Goal: Task Accomplishment & Management: Use online tool/utility

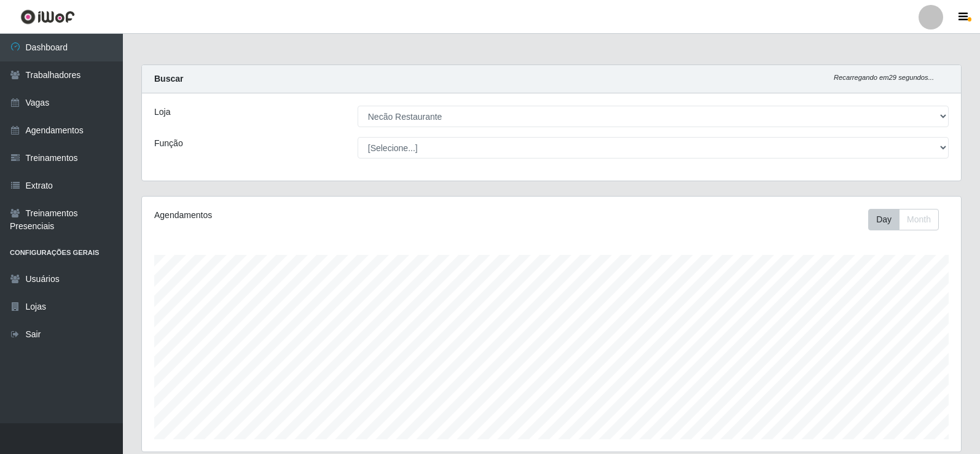
select select "334"
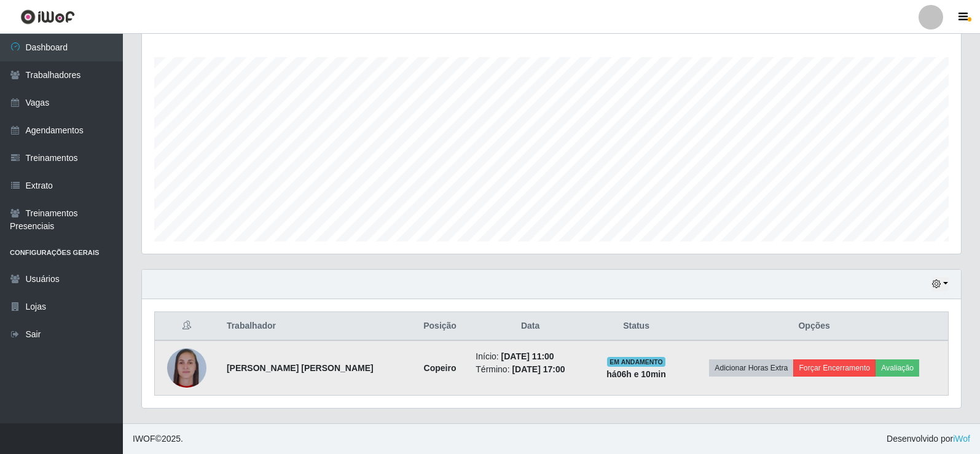
scroll to position [255, 819]
click at [887, 368] on button "Avaliação" at bounding box center [898, 368] width 44 height 17
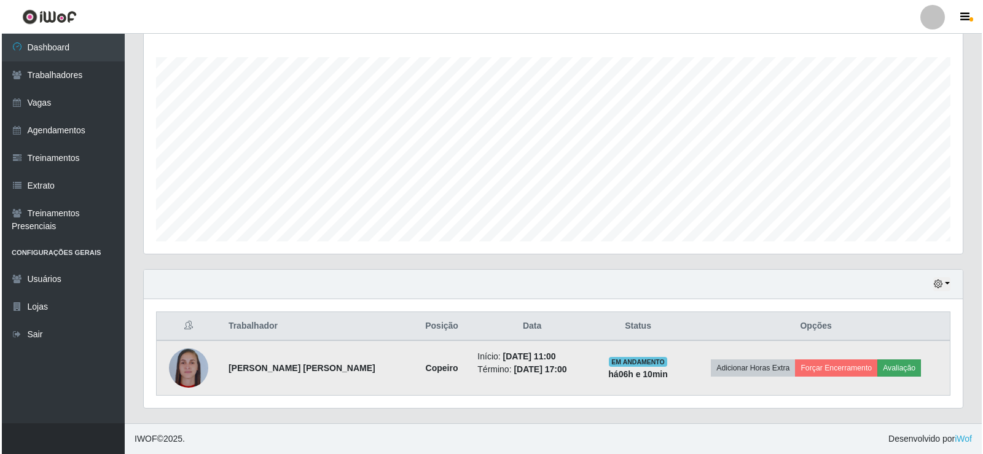
scroll to position [255, 813]
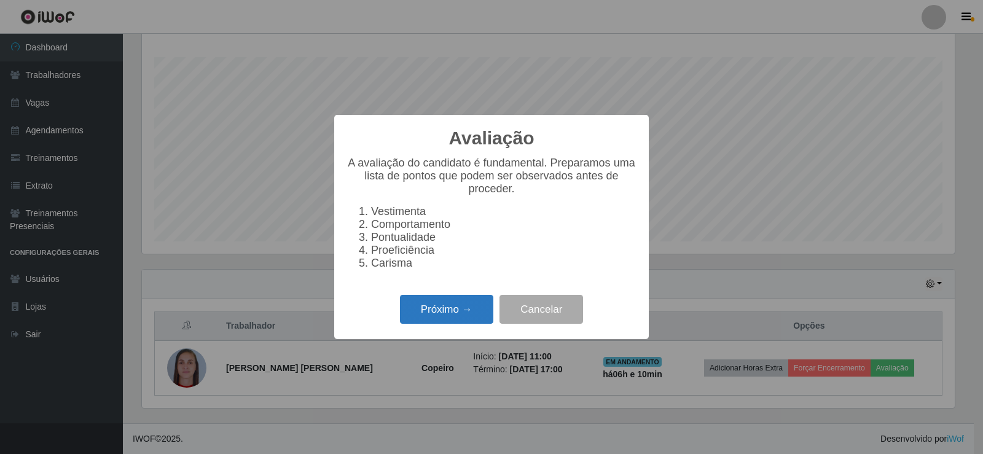
click at [419, 312] on button "Próximo →" at bounding box center [446, 309] width 93 height 29
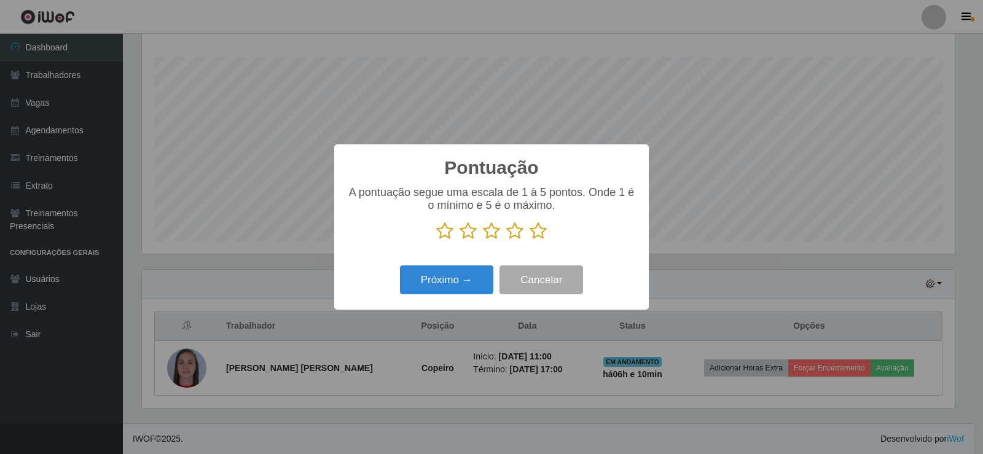
click at [438, 233] on icon at bounding box center [444, 231] width 17 height 18
click at [436, 240] on input "radio" at bounding box center [436, 240] width 0 height 0
click at [430, 288] on button "Próximo →" at bounding box center [446, 279] width 93 height 29
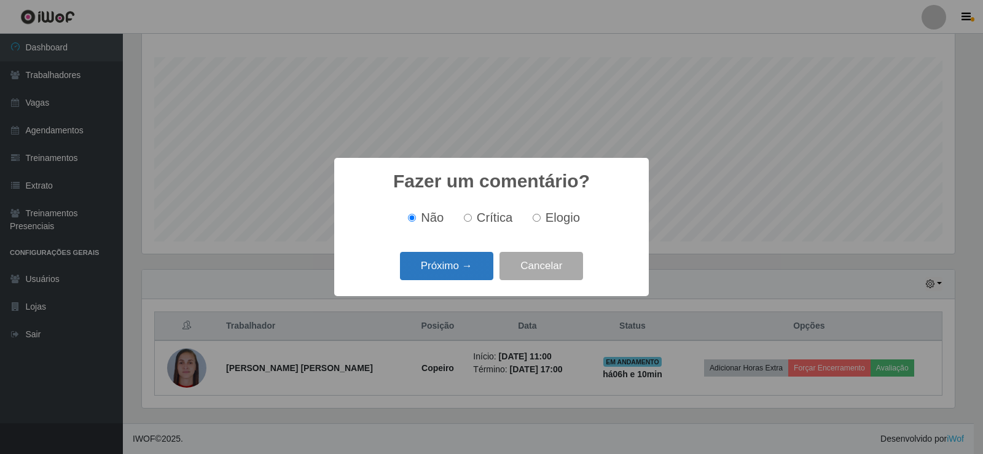
click at [439, 279] on button "Próximo →" at bounding box center [446, 266] width 93 height 29
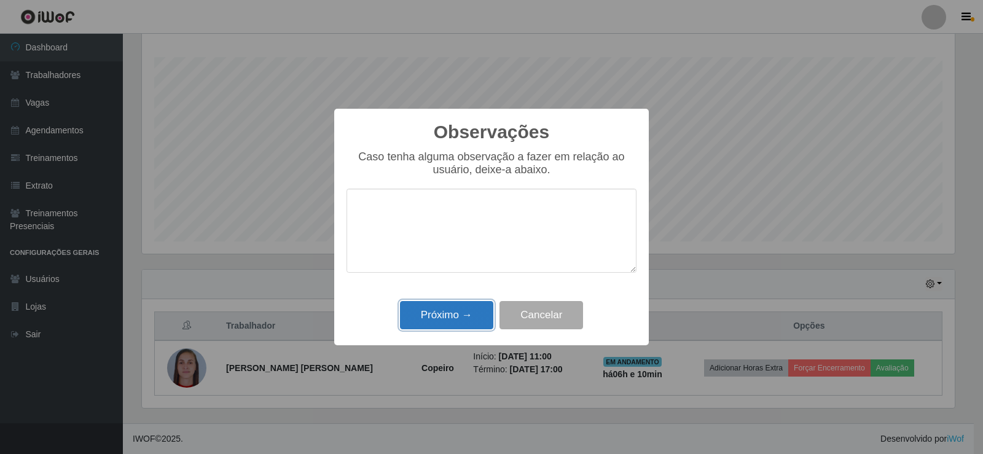
click at [471, 309] on button "Próximo →" at bounding box center [446, 315] width 93 height 29
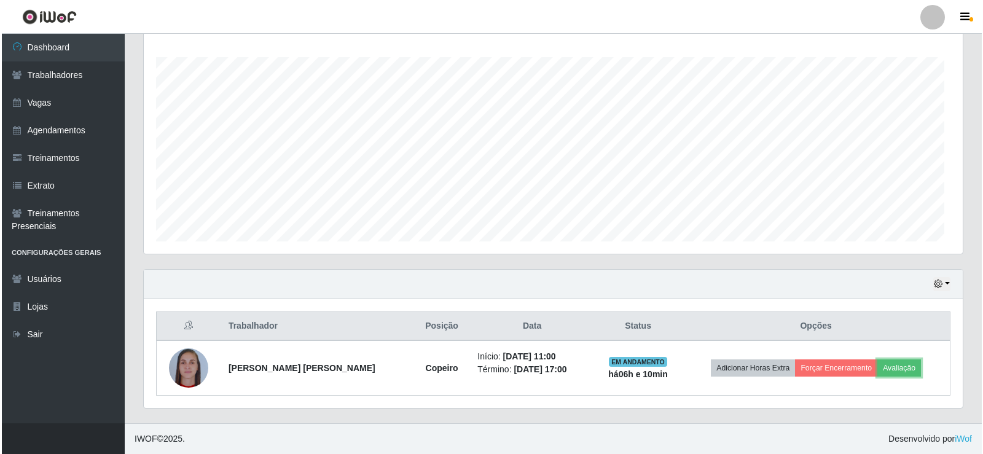
scroll to position [255, 819]
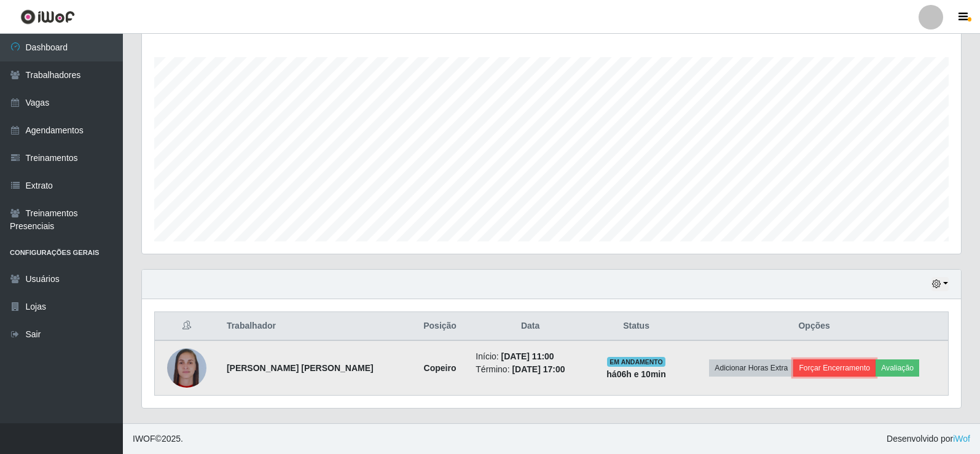
click at [807, 369] on button "Forçar Encerramento" at bounding box center [834, 368] width 82 height 17
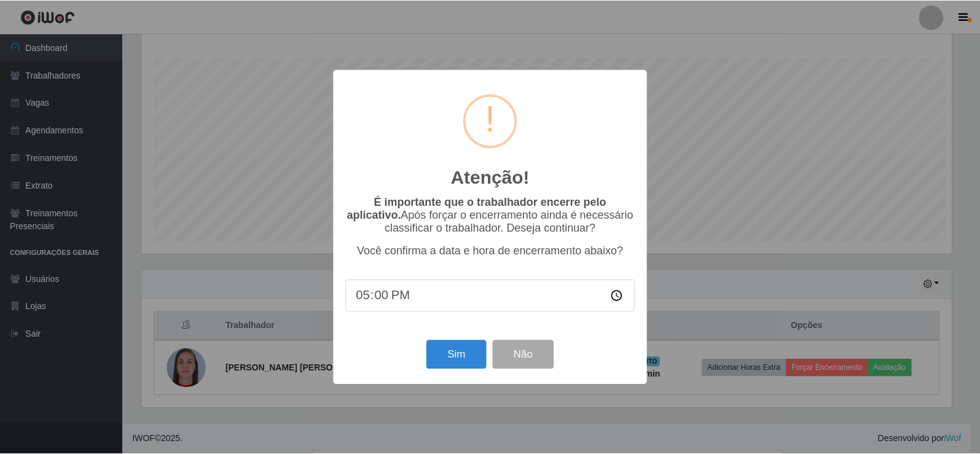
scroll to position [255, 813]
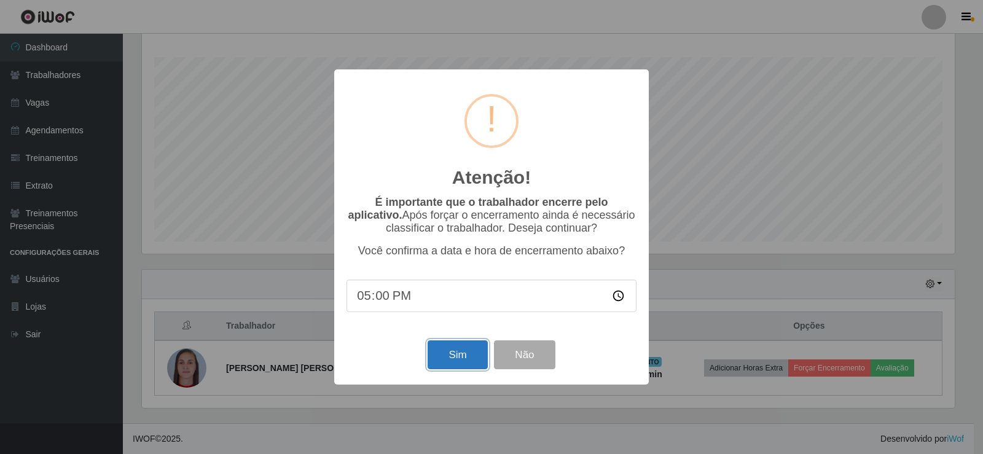
click at [463, 367] on button "Sim" at bounding box center [458, 354] width 60 height 29
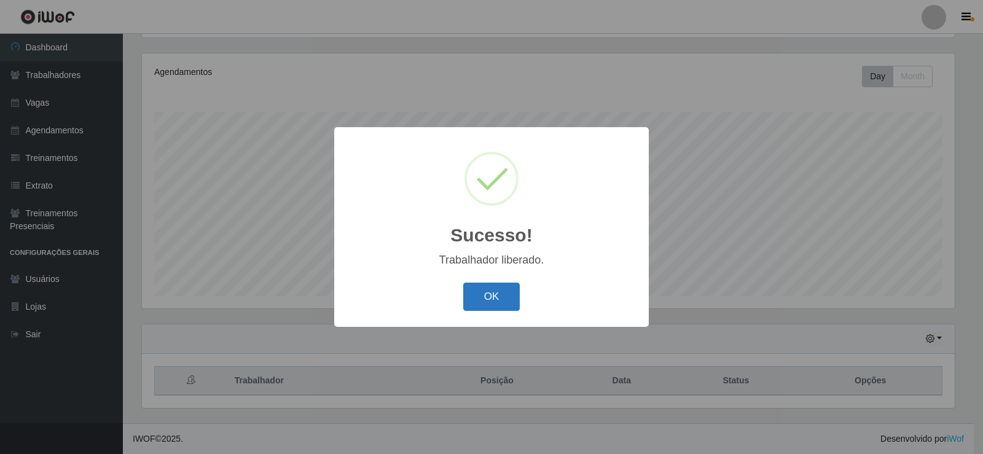
click at [491, 289] on button "OK" at bounding box center [491, 297] width 57 height 29
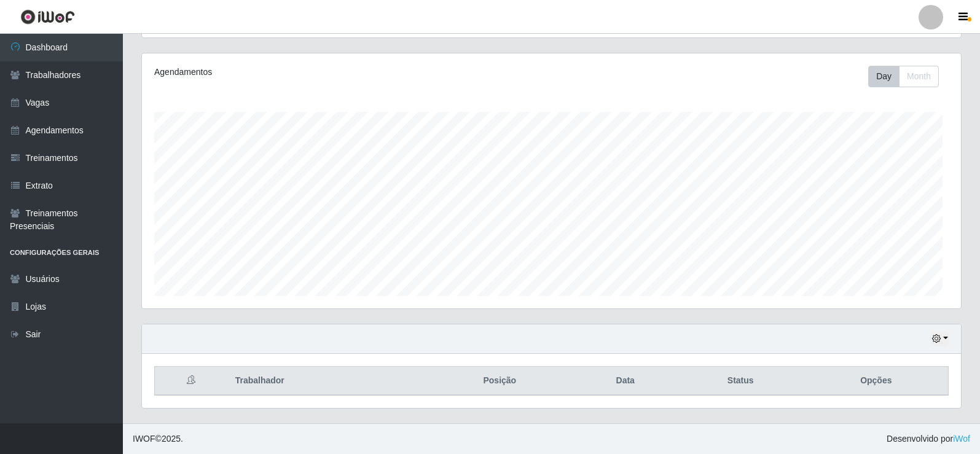
scroll to position [255, 819]
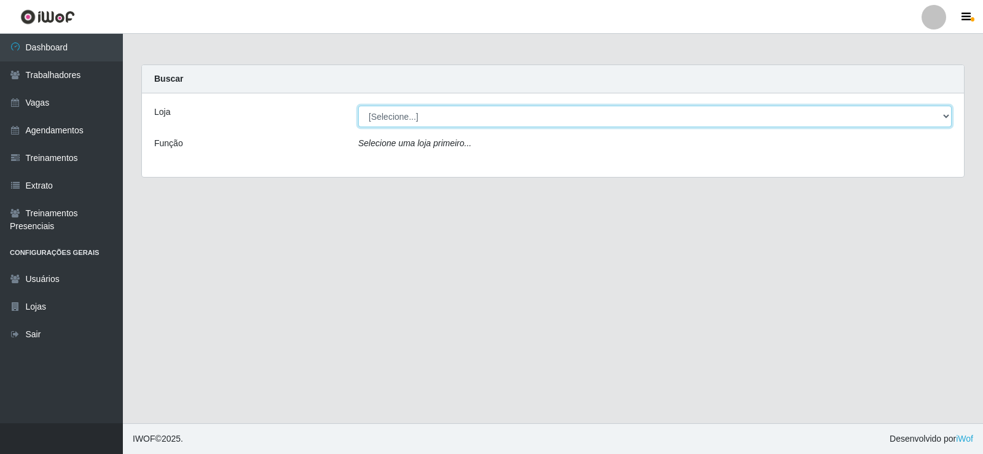
click at [513, 108] on select "[Selecione...] Necão Restaurante" at bounding box center [655, 117] width 594 height 22
select select "334"
click at [358, 106] on select "[Selecione...] Necão Restaurante" at bounding box center [655, 117] width 594 height 22
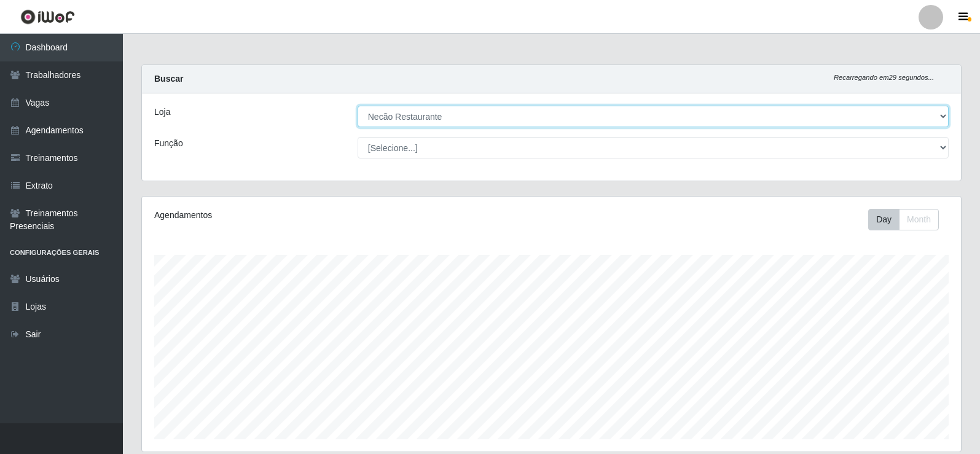
scroll to position [614299, 613735]
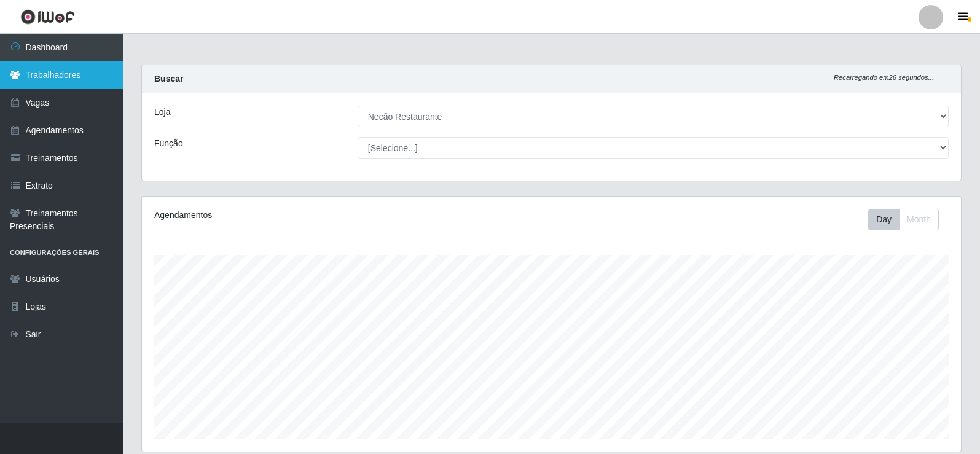
click at [93, 82] on link "Trabalhadores" at bounding box center [61, 75] width 123 height 28
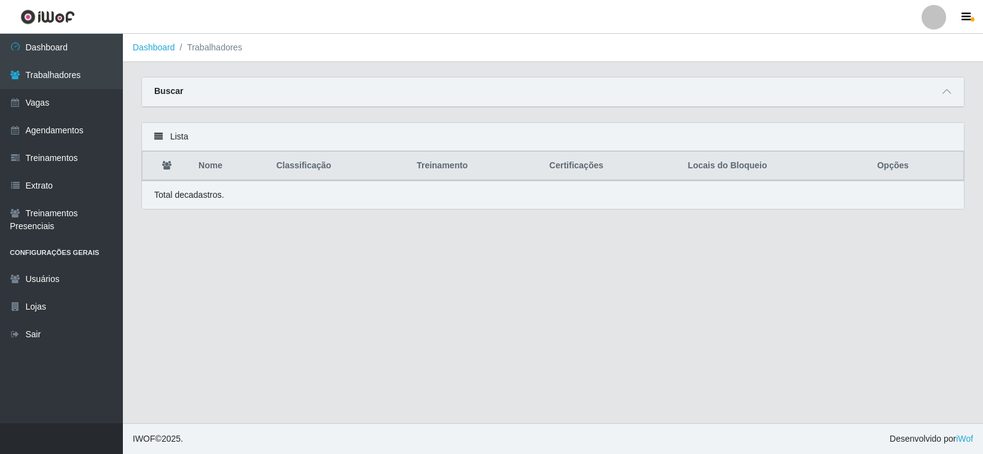
click at [955, 96] on div "Buscar" at bounding box center [553, 91] width 822 height 29
click at [949, 92] on icon at bounding box center [947, 91] width 9 height 9
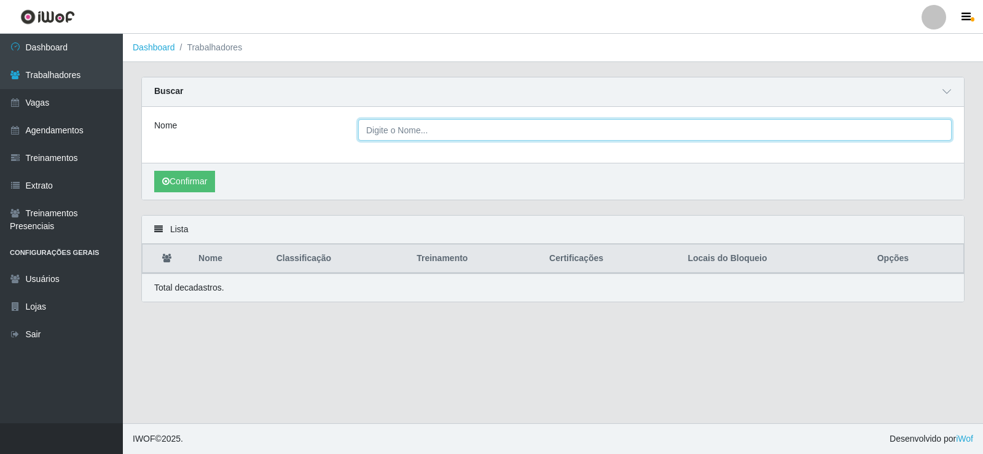
click at [600, 133] on input "Nome" at bounding box center [655, 130] width 594 height 22
paste input "Luana da Silva Pereir"
type input "[PERSON_NAME] [PERSON_NAME]"
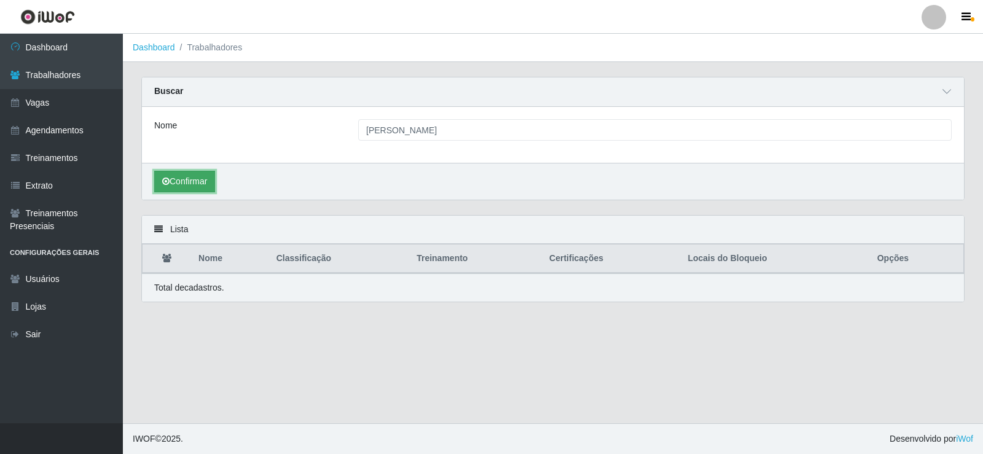
click at [191, 185] on button "Confirmar" at bounding box center [184, 182] width 61 height 22
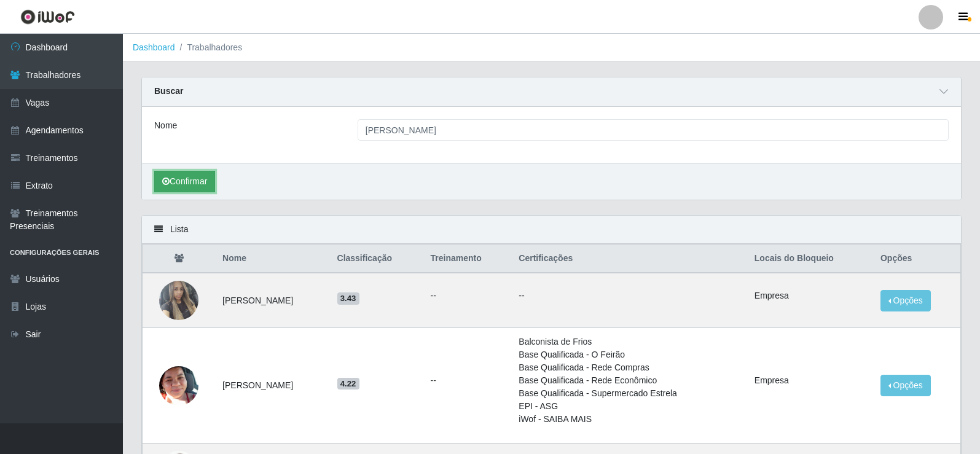
click at [183, 181] on button "Confirmar" at bounding box center [184, 182] width 61 height 22
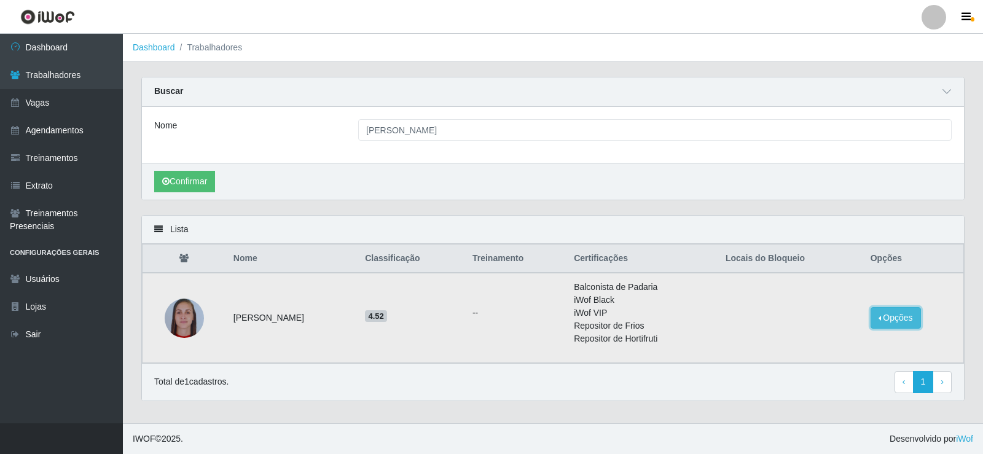
click at [916, 326] on button "Opções" at bounding box center [896, 318] width 50 height 22
click at [824, 321] on button "Bloquear - Empresa" at bounding box center [816, 321] width 99 height 26
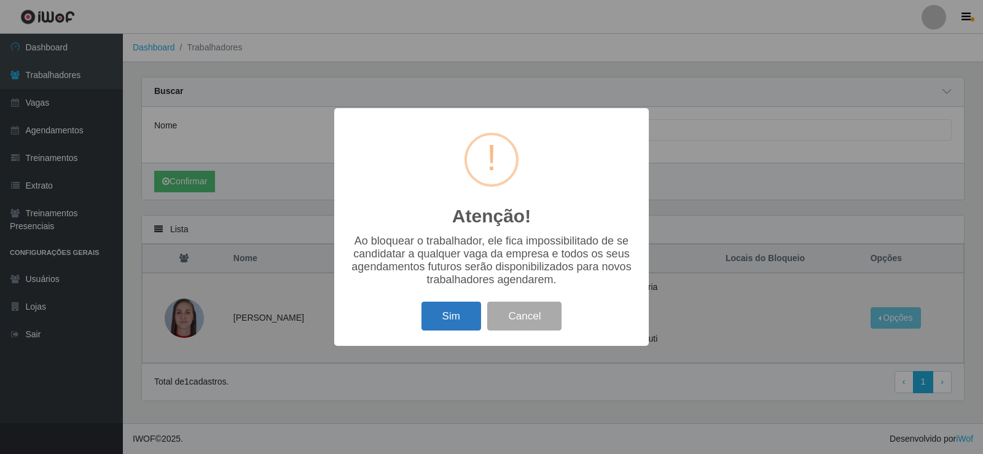
click at [435, 323] on button "Sim" at bounding box center [452, 316] width 60 height 29
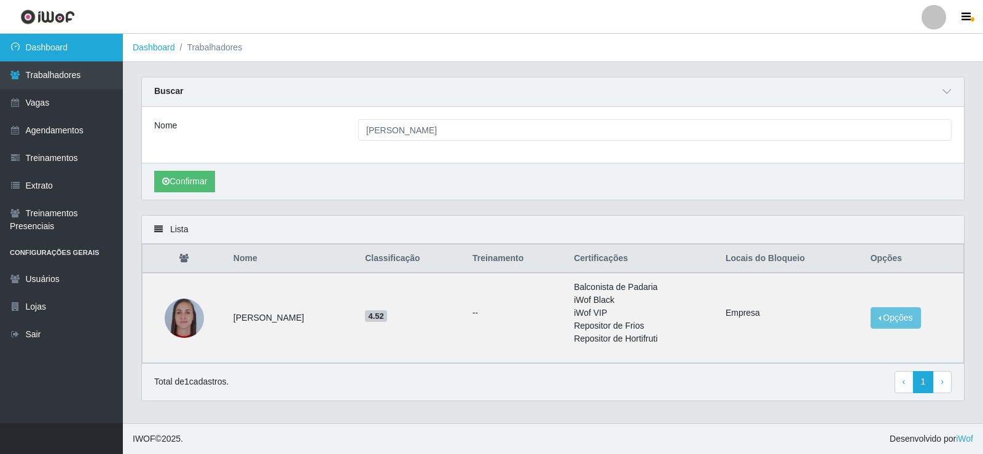
click at [55, 42] on link "Dashboard" at bounding box center [61, 48] width 123 height 28
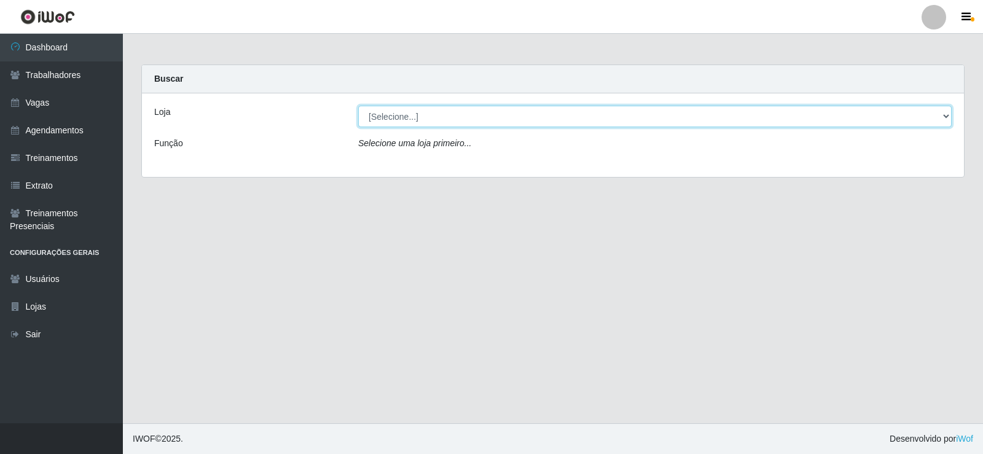
click at [423, 112] on select "[Selecione...] Necão Restaurante" at bounding box center [655, 117] width 594 height 22
select select "334"
click at [358, 106] on select "[Selecione...] Necão Restaurante" at bounding box center [655, 117] width 594 height 22
